Goal: Navigation & Orientation: Find specific page/section

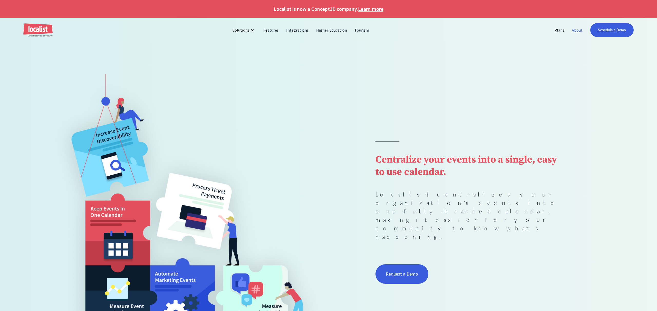
click at [580, 31] on link "About" at bounding box center [577, 30] width 18 height 12
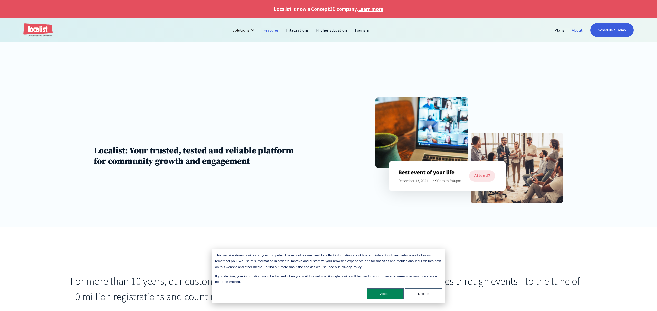
click at [281, 27] on link "Features" at bounding box center [271, 30] width 23 height 12
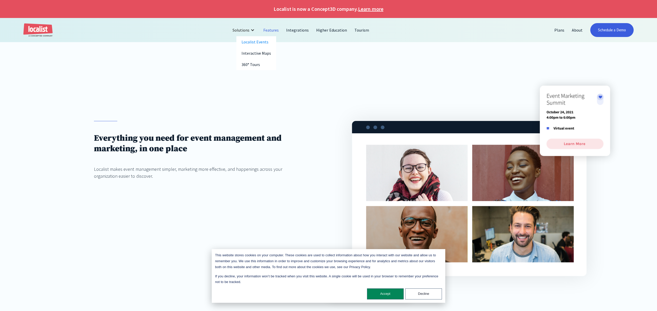
click at [254, 28] on div at bounding box center [252, 30] width 4 height 4
click at [259, 65] on link "360° Tours" at bounding box center [256, 64] width 40 height 11
